Goal: Information Seeking & Learning: Learn about a topic

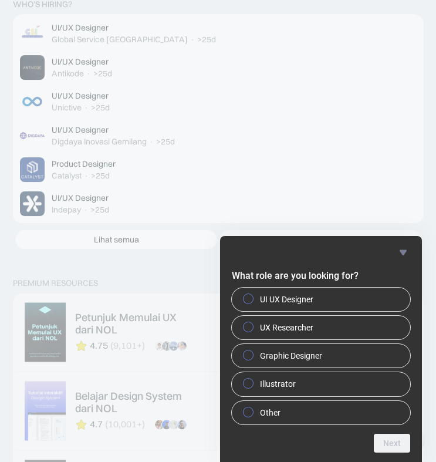
scroll to position [2815, 0]
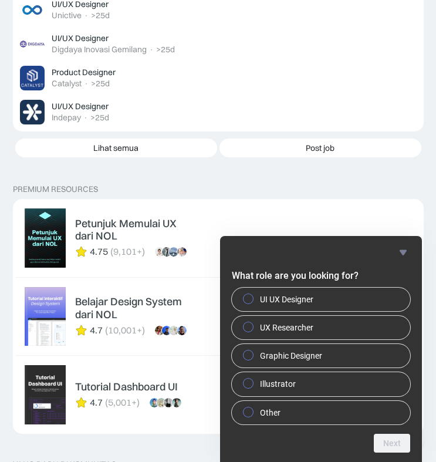
click at [407, 251] on icon "Hide survey" at bounding box center [403, 252] width 14 height 14
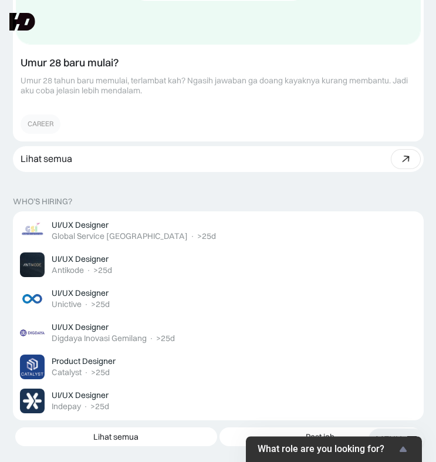
scroll to position [2526, 0]
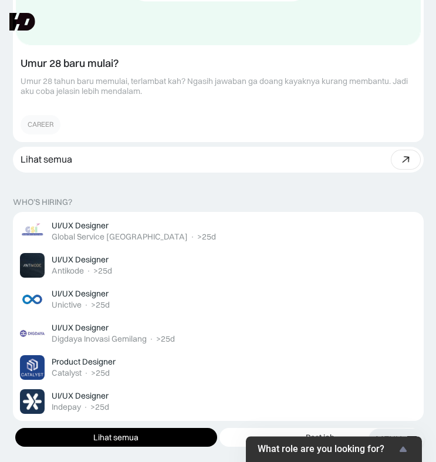
click at [167, 428] on link "Lihat semua" at bounding box center [116, 437] width 202 height 19
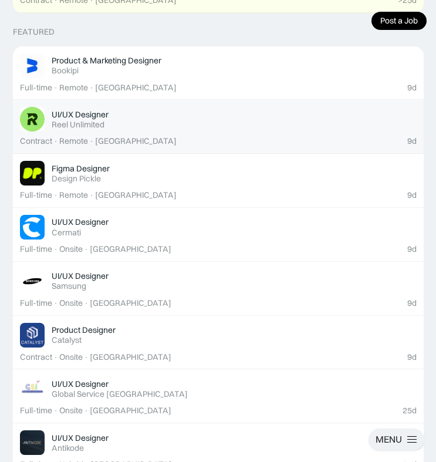
scroll to position [407, 0]
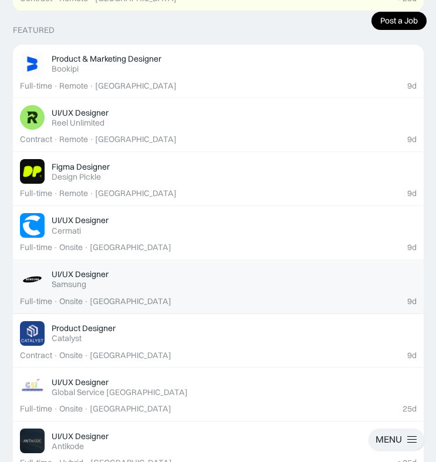
click at [148, 283] on div "UI/UX Designer Featured Samsung" at bounding box center [234, 279] width 365 height 21
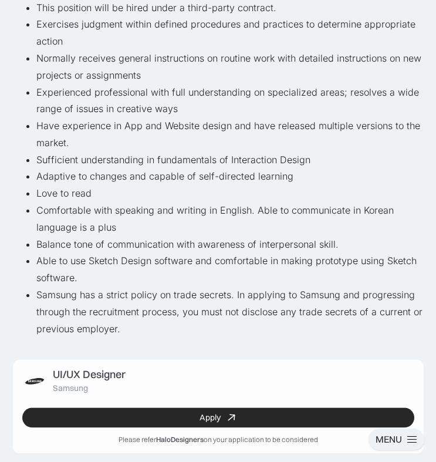
scroll to position [620, 0]
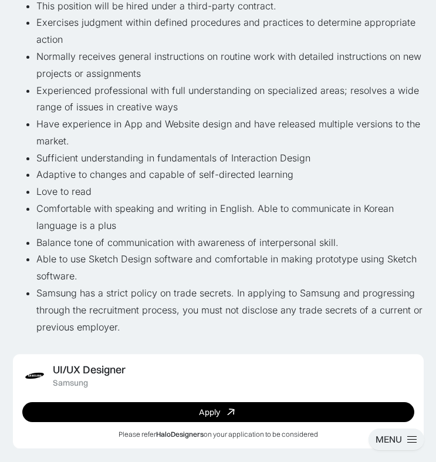
click at [97, 200] on li "Comfortable with speaking and writing in English. Able to communicate in Korean…" at bounding box center [229, 217] width 387 height 34
click at [175, 250] on li "Able to use Sketch Design software and comfortable in making prototype using Sk…" at bounding box center [229, 267] width 387 height 34
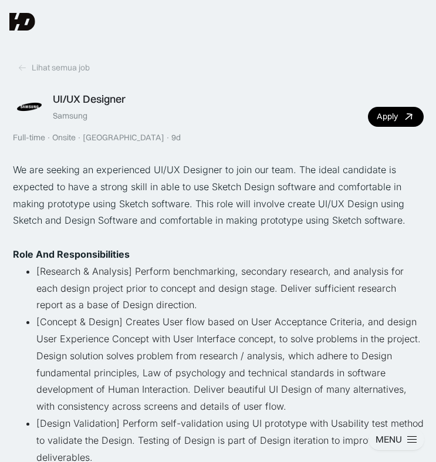
scroll to position [0, 0]
